Goal: Task Accomplishment & Management: Manage account settings

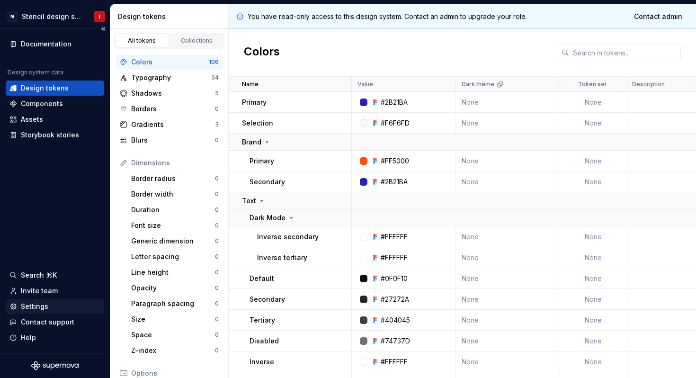
click at [48, 303] on div "Settings" at bounding box center [54, 305] width 91 height 9
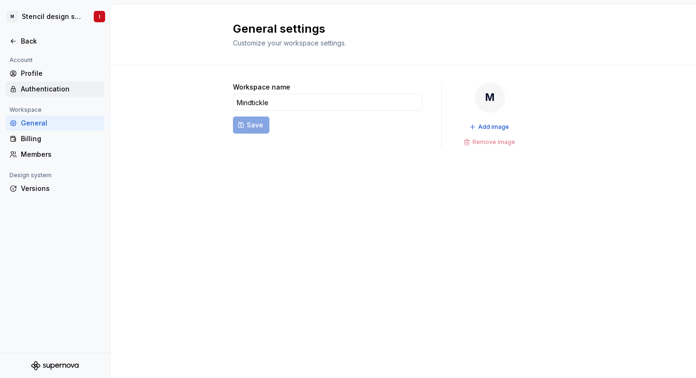
click at [54, 88] on div "Authentication" at bounding box center [61, 88] width 80 height 9
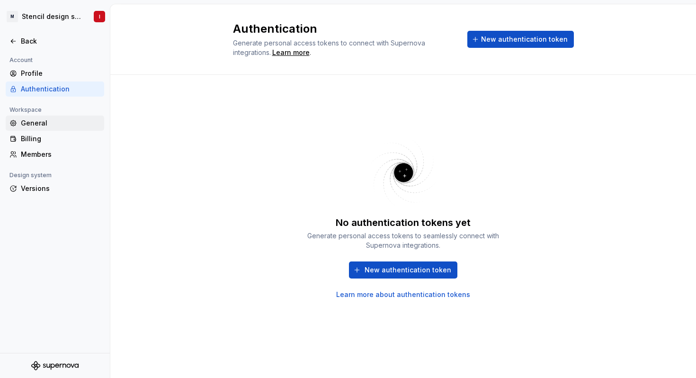
click at [45, 127] on div "General" at bounding box center [61, 122] width 80 height 9
